Goal: Task Accomplishment & Management: Use online tool/utility

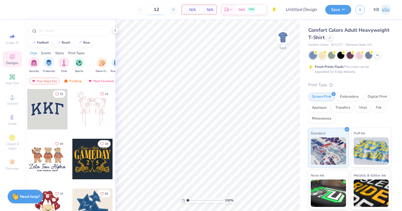
click at [158, 10] on input "12" at bounding box center [156, 10] width 21 height 10
type input "1"
type input "4"
type input "2"
type input "42"
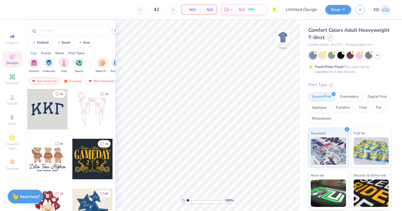
click at [331, 37] on icon at bounding box center [330, 37] width 2 height 2
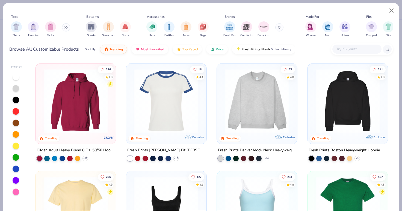
click at [58, 109] on img at bounding box center [75, 101] width 69 height 64
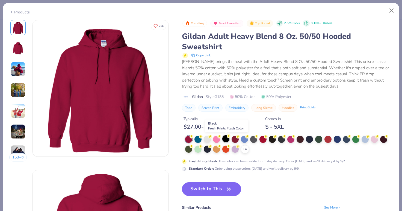
click at [225, 138] on div at bounding box center [225, 138] width 7 height 7
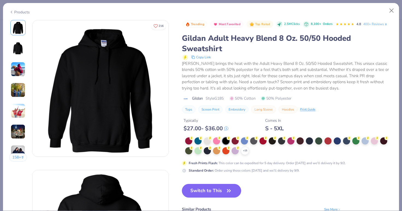
click at [211, 190] on div "Trending Most Favorited Top Rated 2.5M Clicks 8,100+ Orders 4.8 400+ Reviews Gi…" at bounding box center [287, 139] width 211 height 238
click at [209, 196] on button "Switch to This" at bounding box center [211, 191] width 59 height 14
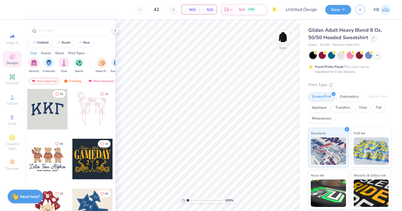
click at [381, 53] on div at bounding box center [351, 55] width 82 height 7
click at [379, 53] on icon at bounding box center [378, 54] width 4 height 4
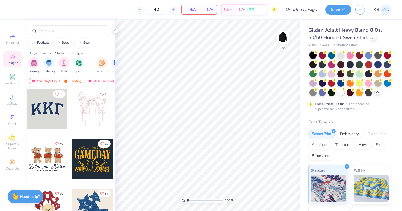
click at [345, 90] on div at bounding box center [341, 91] width 7 height 7
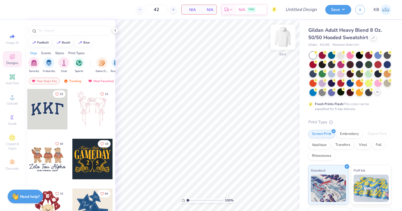
click at [283, 37] on img at bounding box center [283, 37] width 22 height 22
click at [11, 105] on span "Upload" at bounding box center [12, 103] width 11 height 4
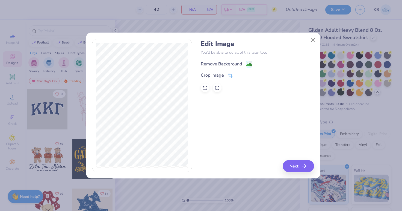
click at [215, 64] on div "Remove Background" at bounding box center [221, 64] width 41 height 7
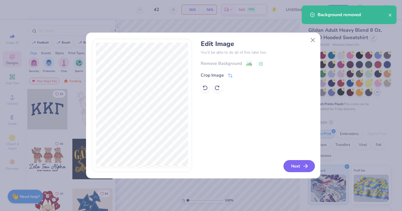
click at [292, 163] on button "Next" at bounding box center [299, 166] width 31 height 12
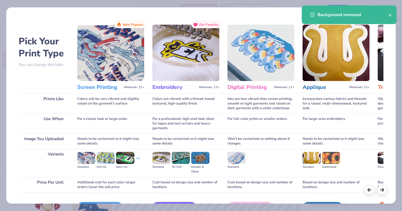
scroll to position [34, 0]
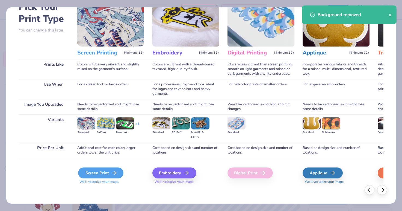
click at [104, 176] on div "Screen Print" at bounding box center [100, 172] width 45 height 11
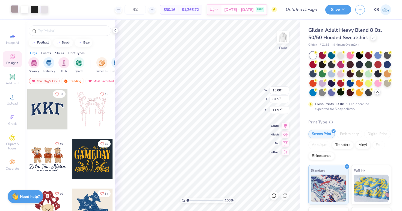
click at [13, 9] on div at bounding box center [15, 9] width 8 height 8
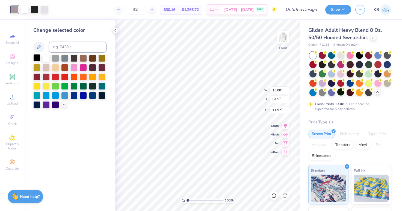
click at [39, 58] on div at bounding box center [36, 57] width 7 height 7
click at [24, 9] on div at bounding box center [25, 9] width 8 height 8
click at [36, 58] on div at bounding box center [36, 57] width 7 height 7
click at [25, 8] on div at bounding box center [25, 9] width 8 height 8
click at [37, 58] on div at bounding box center [36, 57] width 7 height 7
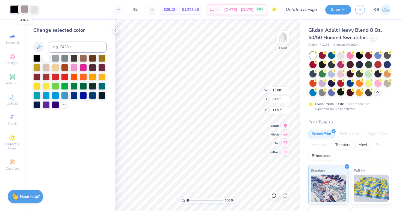
click at [25, 8] on div at bounding box center [25, 9] width 8 height 8
click at [39, 57] on div at bounding box center [36, 57] width 7 height 7
click at [31, 10] on div at bounding box center [35, 9] width 8 height 8
click at [36, 59] on div at bounding box center [36, 57] width 7 height 7
click at [25, 9] on div at bounding box center [25, 9] width 8 height 8
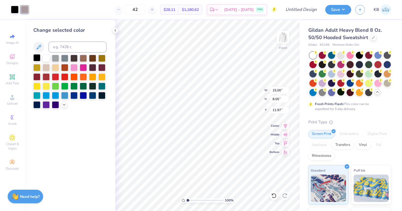
click at [36, 57] on div at bounding box center [36, 57] width 7 height 7
click at [25, 8] on div at bounding box center [25, 9] width 8 height 8
click at [62, 45] on input at bounding box center [78, 47] width 58 height 11
click at [37, 57] on div at bounding box center [36, 57] width 7 height 7
click at [61, 49] on input at bounding box center [78, 47] width 58 height 11
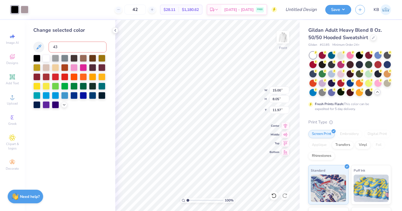
type input "436"
click at [35, 60] on div at bounding box center [36, 57] width 7 height 7
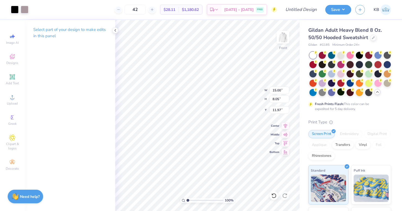
type input "6.00"
type input "14.14"
type input "7.59"
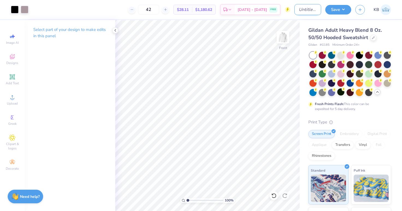
click at [296, 10] on input "Design Title" at bounding box center [308, 9] width 27 height 11
type input "[PERSON_NAME]'s [PERSON_NAME]"
click at [338, 8] on button "Save" at bounding box center [339, 9] width 26 height 10
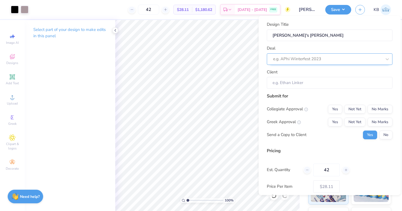
click at [307, 54] on div "e.g. APhi Winterfest 2023" at bounding box center [330, 58] width 126 height 11
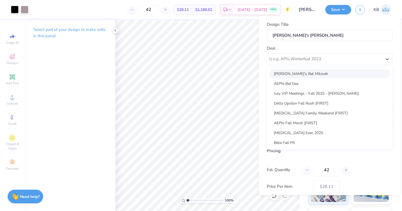
click at [303, 70] on div "[PERSON_NAME]'s Bat Mitzvah" at bounding box center [329, 73] width 121 height 9
type input "[PERSON_NAME]"
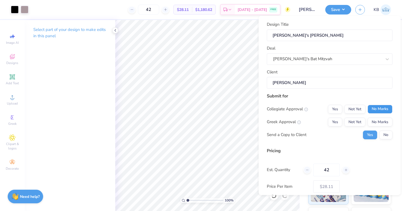
click at [370, 107] on button "No Marks" at bounding box center [380, 108] width 25 height 9
click at [374, 122] on button "No Marks" at bounding box center [380, 121] width 25 height 9
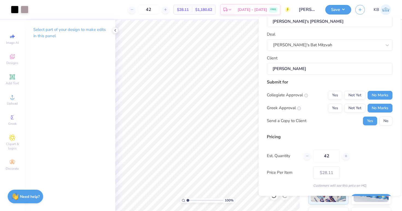
scroll to position [15, 0]
click at [380, 121] on button "No" at bounding box center [386, 120] width 13 height 9
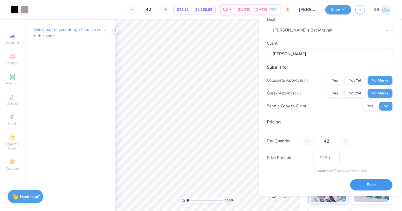
click at [362, 182] on button "Save" at bounding box center [371, 184] width 42 height 11
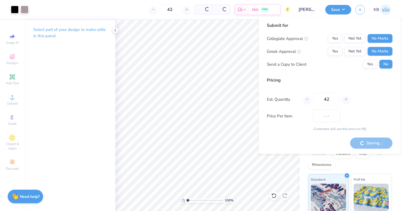
type input "$28.11"
